Goal: Task Accomplishment & Management: Manage account settings

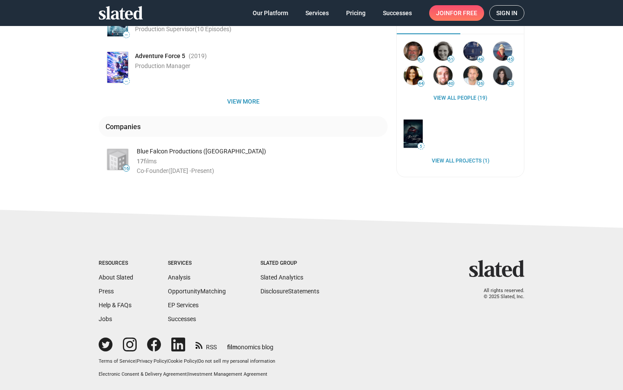
scroll to position [232, 0]
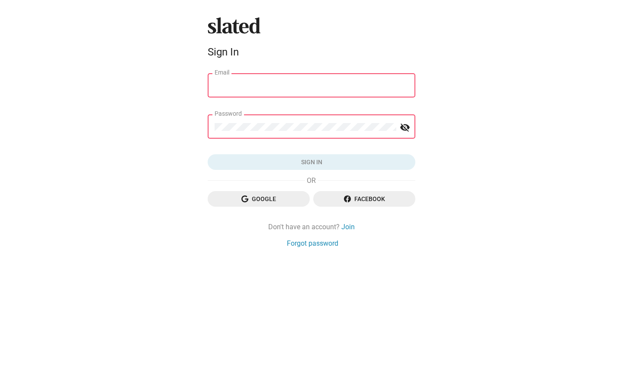
click at [312, 85] on input "Email" at bounding box center [312, 86] width 194 height 8
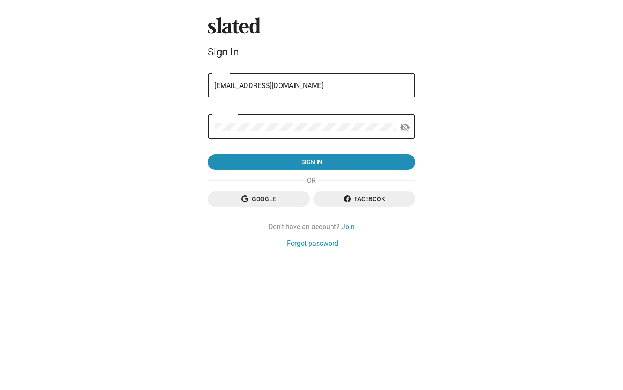
click at [208, 154] on button "Sign in" at bounding box center [312, 162] width 208 height 16
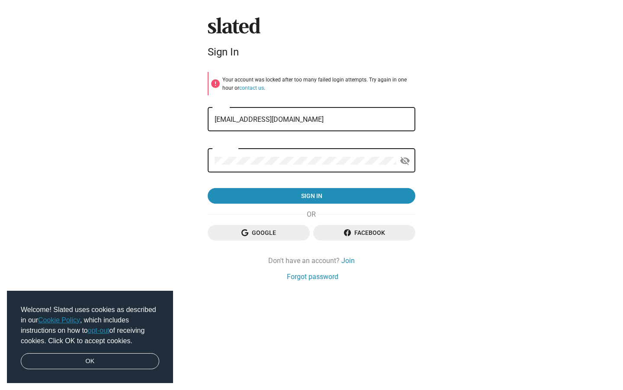
click at [312, 119] on input "[EMAIL_ADDRESS][DOMAIN_NAME]" at bounding box center [312, 120] width 194 height 8
type input "om"
click at [239, 85] on button "contact us" at bounding box center [251, 88] width 25 height 7
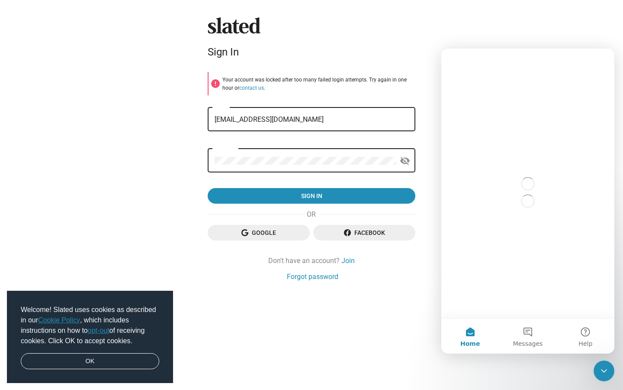
scroll to position [0, 0]
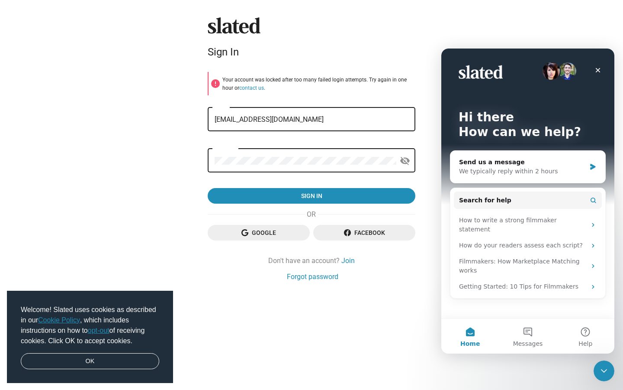
click at [312, 196] on span "Sign in" at bounding box center [312, 196] width 194 height 16
click at [312, 119] on input "[EMAIL_ADDRESS][DOMAIN_NAME]" at bounding box center [312, 120] width 194 height 8
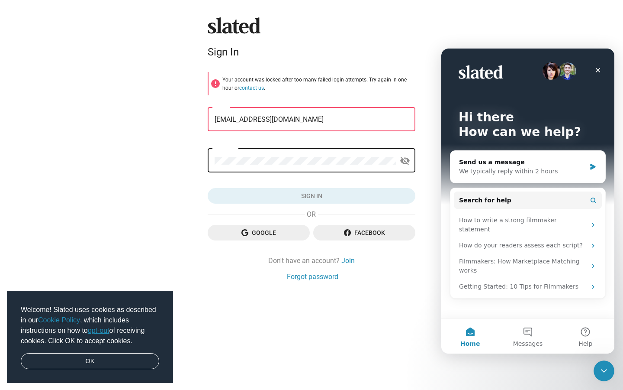
click at [239, 85] on button "contact us" at bounding box center [251, 88] width 25 height 7
click at [312, 119] on input "[EMAIL_ADDRESS][DOMAIN_NAME]" at bounding box center [312, 120] width 194 height 8
type input "大"
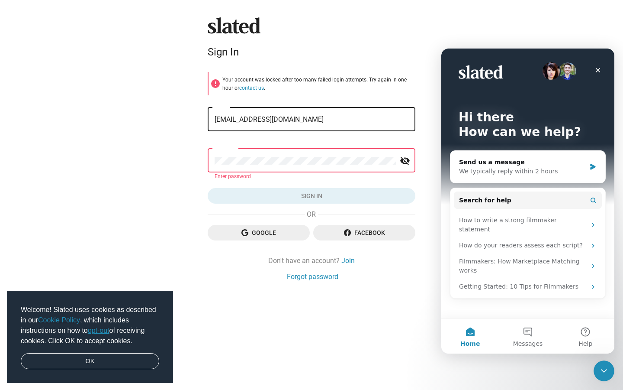
click at [239, 85] on button "contact us" at bounding box center [251, 88] width 25 height 7
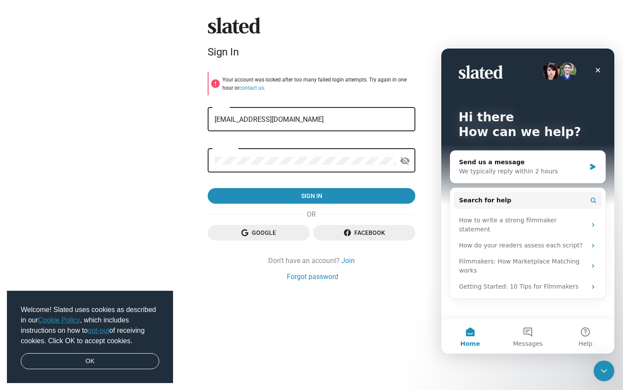
click at [312, 196] on span "Sign in" at bounding box center [312, 196] width 194 height 16
click at [312, 119] on input "[EMAIL_ADDRESS][DOMAIN_NAME]" at bounding box center [312, 120] width 194 height 8
type input "om"
click at [239, 85] on button "contact us" at bounding box center [251, 88] width 25 height 7
click at [312, 196] on span "Sign in" at bounding box center [312, 196] width 194 height 16
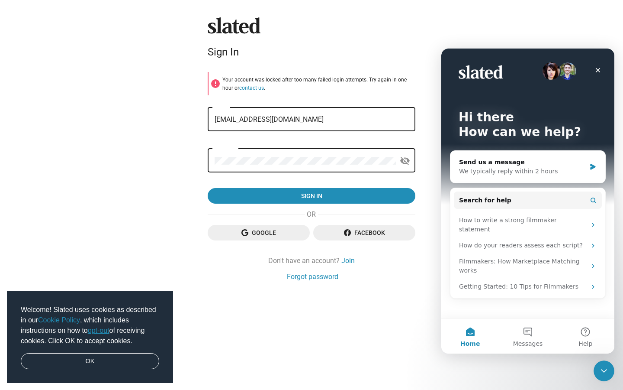
click at [312, 119] on input "[EMAIL_ADDRESS][DOMAIN_NAME]" at bounding box center [312, 120] width 194 height 8
type input "b"
type input "[EMAIL_ADDRESS][DOMAIN_NAME]"
